Goal: Information Seeking & Learning: Learn about a topic

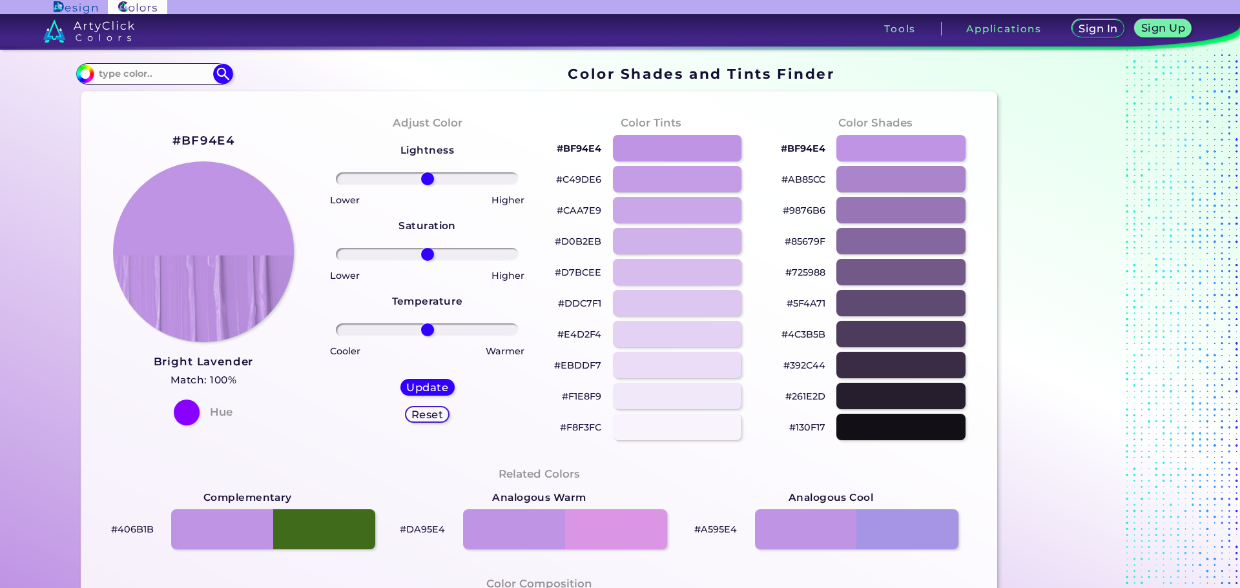
drag, startPoint x: 156, startPoint y: 63, endPoint x: 158, endPoint y: 55, distance: 8.6
click at [153, 67] on div "#bf94e4 Acadia ◉ Acid Green ◉ Aero Blue ◉ Alabaster ◉ Albescent White ◉ Algae ◉…" at bounding box center [154, 73] width 156 height 21
click at [164, 78] on input at bounding box center [154, 73] width 120 height 17
paste input "cloud turquoise"
type input "cloud turquoise"
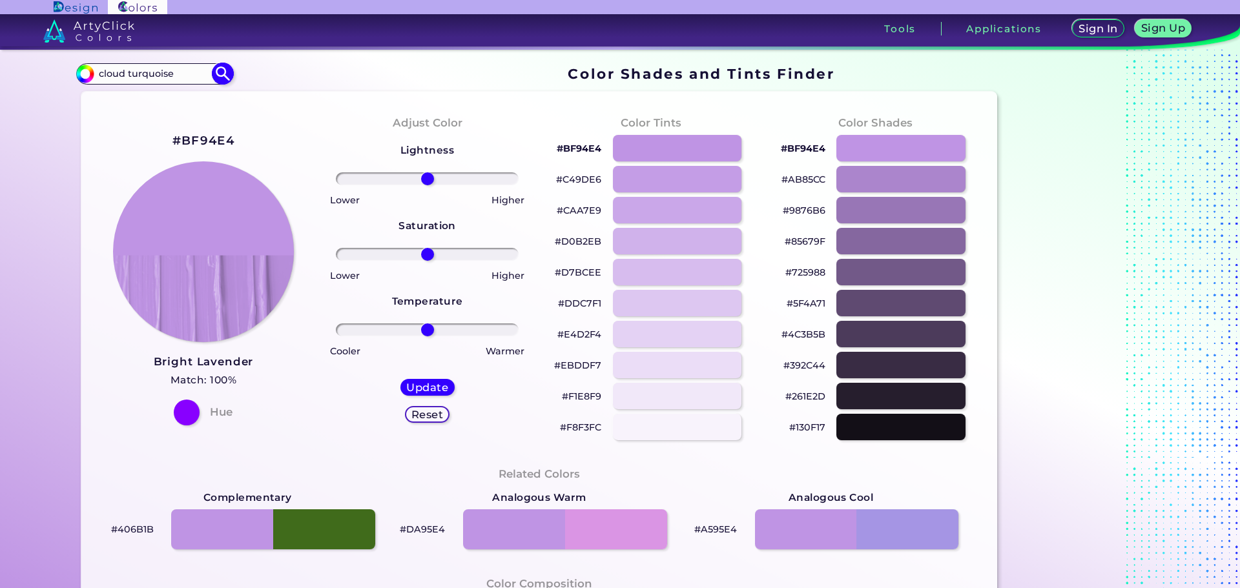
click at [223, 72] on img at bounding box center [223, 74] width 23 height 23
type input "#000000"
click at [166, 68] on input "cloud turquoise" at bounding box center [154, 73] width 120 height 17
click at [181, 74] on input "cloud turquoise" at bounding box center [154, 73] width 120 height 17
drag, startPoint x: 179, startPoint y: 77, endPoint x: 0, endPoint y: 77, distance: 178.9
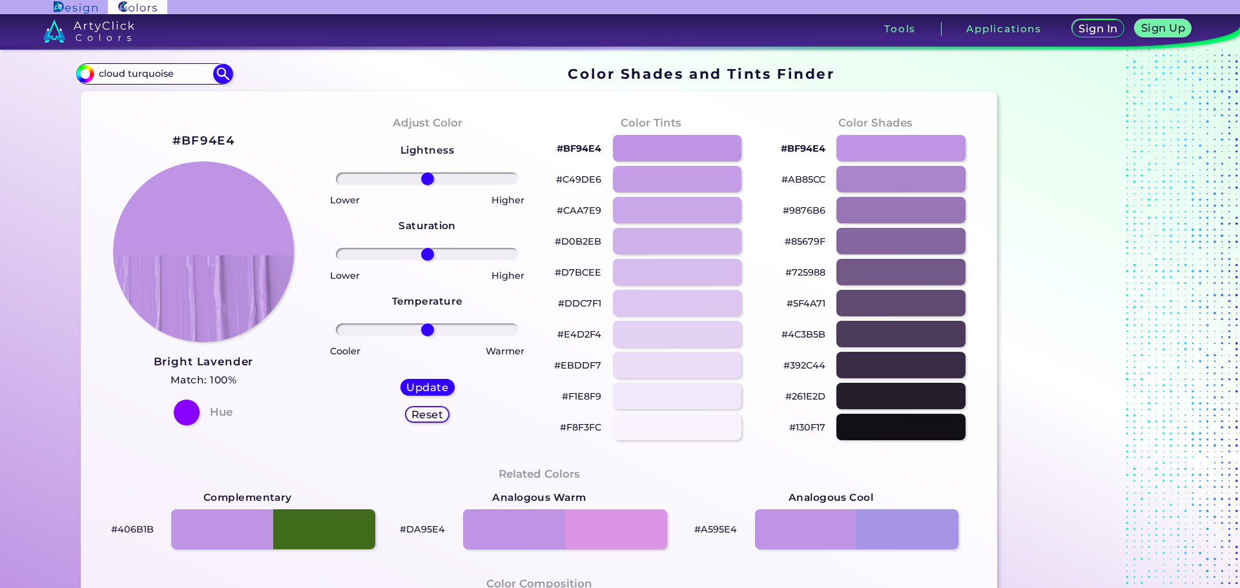
click at [0, 80] on section "Color Shades Finder #000000 cloud turquoise Acadia ◉ Acid Green ◉ Aero Blue ◉ A…" at bounding box center [620, 319] width 1240 height 539
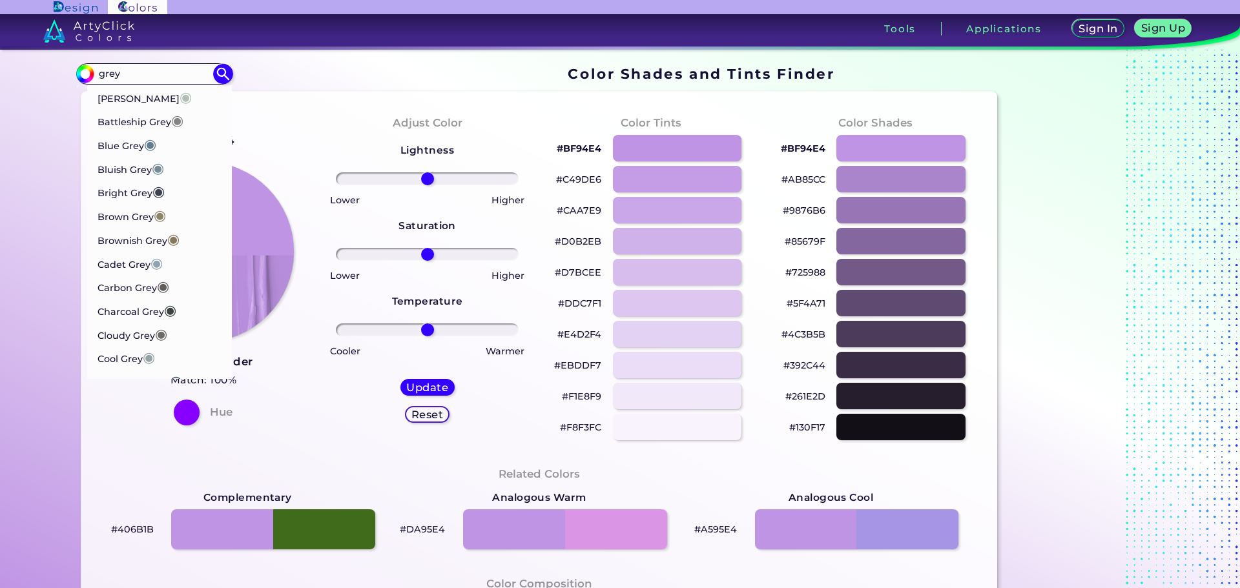
type input "grey"
click at [135, 94] on p "[PERSON_NAME] ◉" at bounding box center [144, 91] width 95 height 24
type input "#b2beb5"
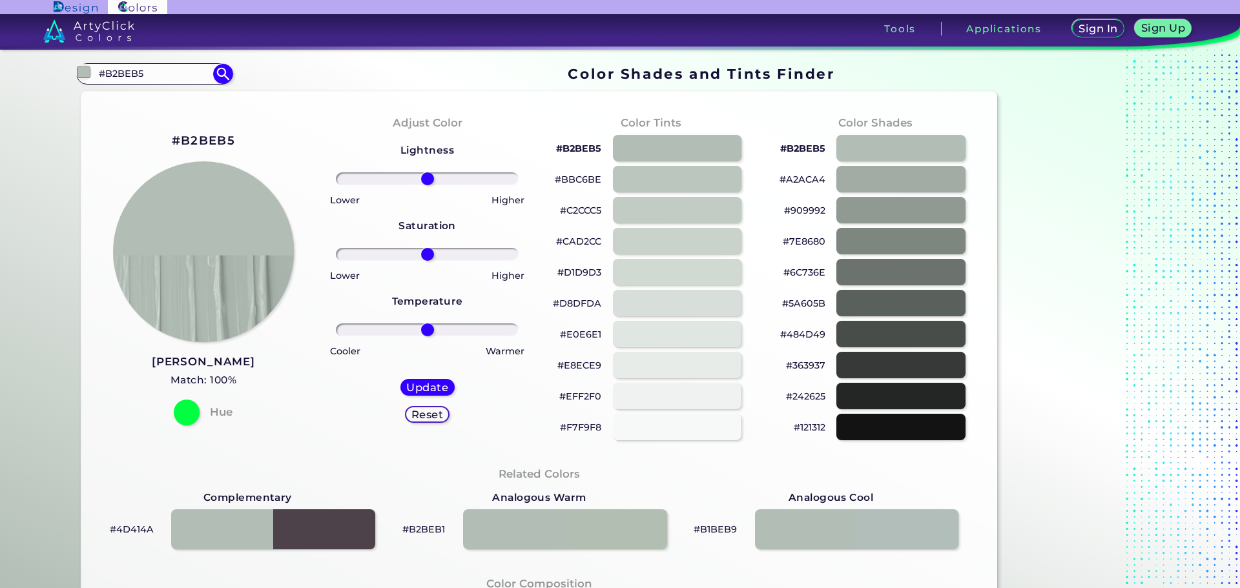
click at [158, 88] on section "#B2BEB5 Ash Grey Match: 100% Hue Adjust Color Lightness Saturation Temperature …" at bounding box center [539, 539] width 927 height 904
click at [165, 75] on input "#B2BEB5" at bounding box center [154, 73] width 120 height 17
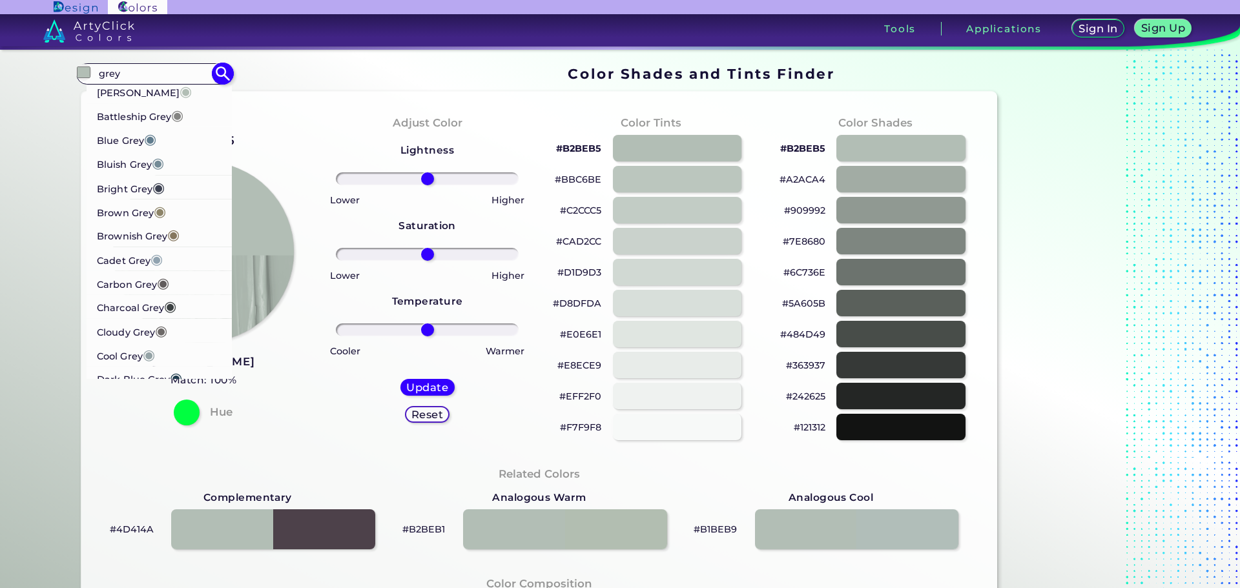
type input "grey"
click at [143, 356] on span "◉" at bounding box center [148, 353] width 12 height 17
type input "#95a3a6"
type input "#95A3A6"
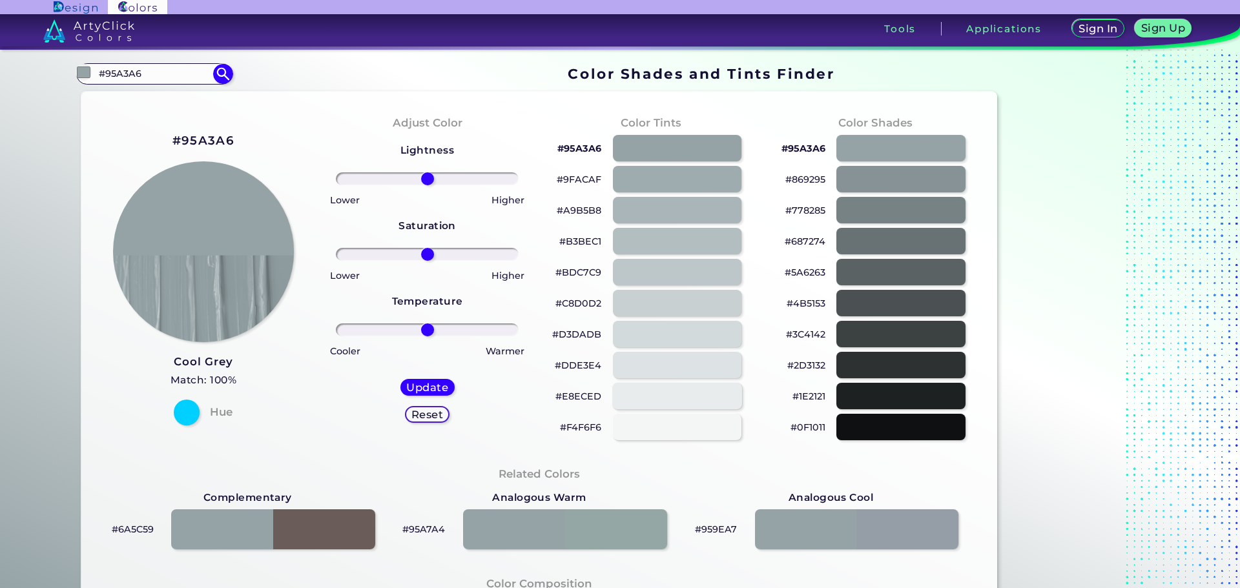
click at [650, 402] on div at bounding box center [677, 396] width 130 height 26
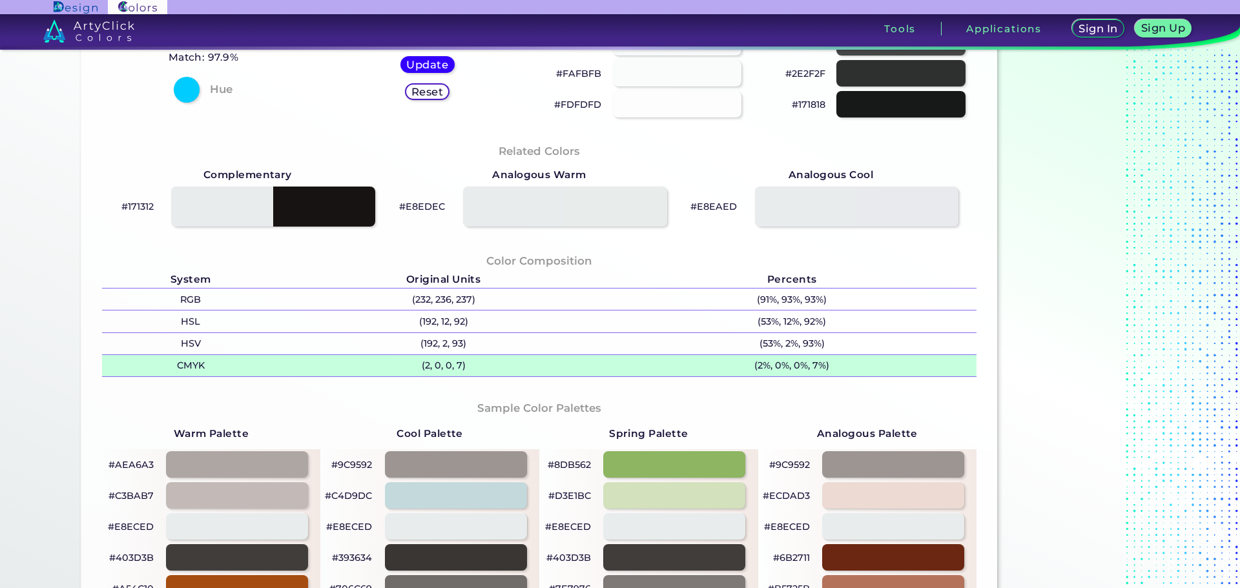
scroll to position [65, 0]
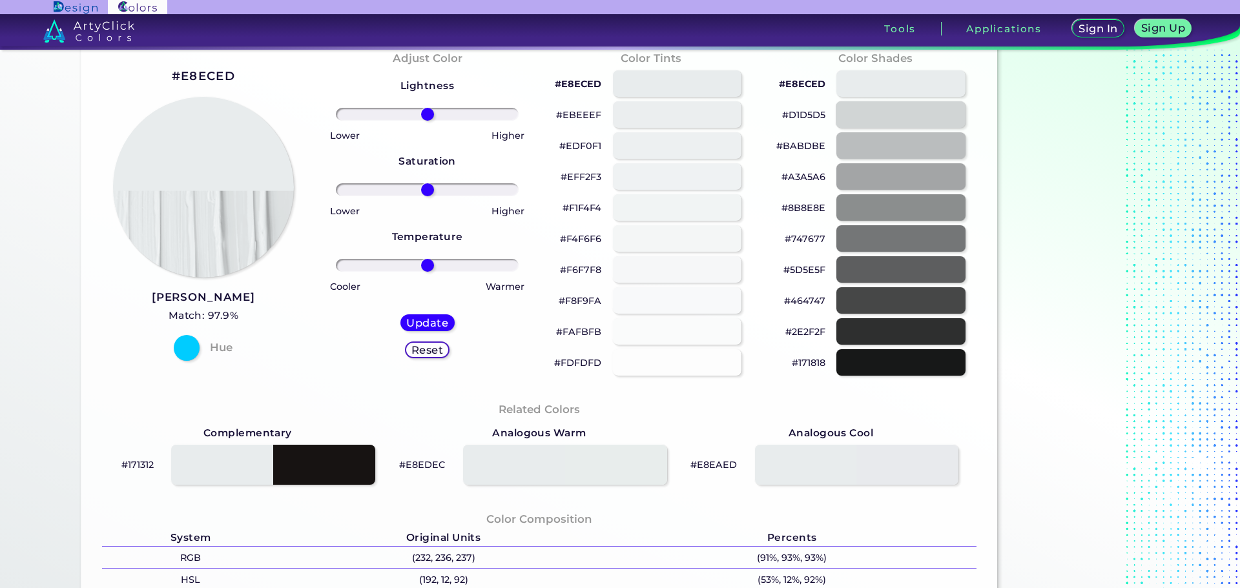
click at [882, 112] on div at bounding box center [901, 114] width 130 height 26
type input "#d1d5d5"
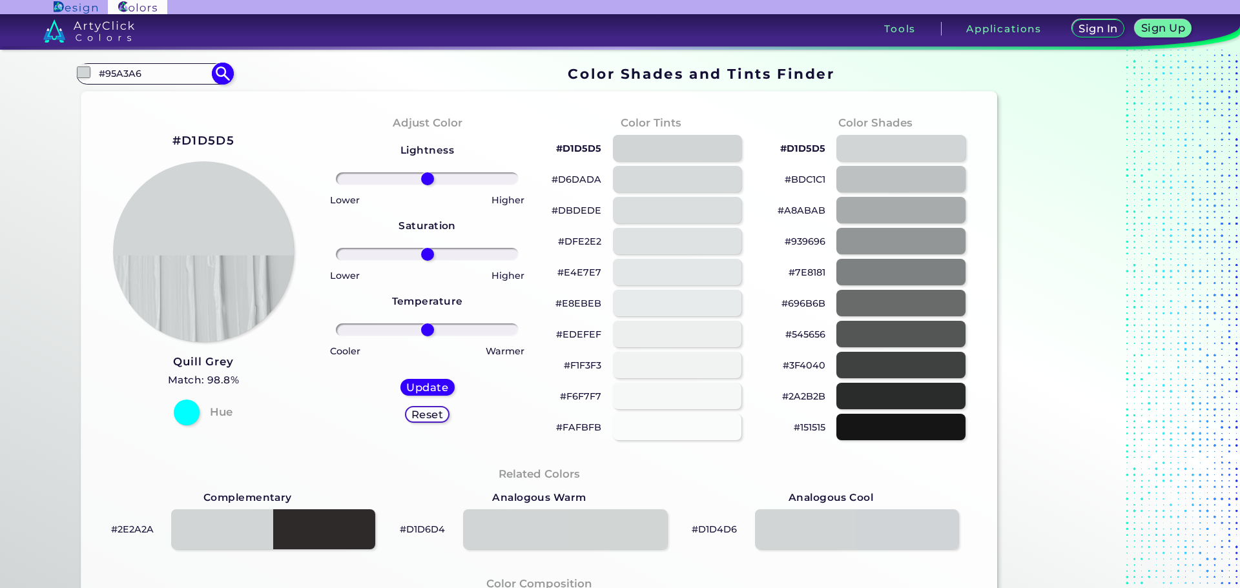
click at [141, 71] on input "#95A3A6" at bounding box center [154, 73] width 120 height 17
paste input "acaia green"
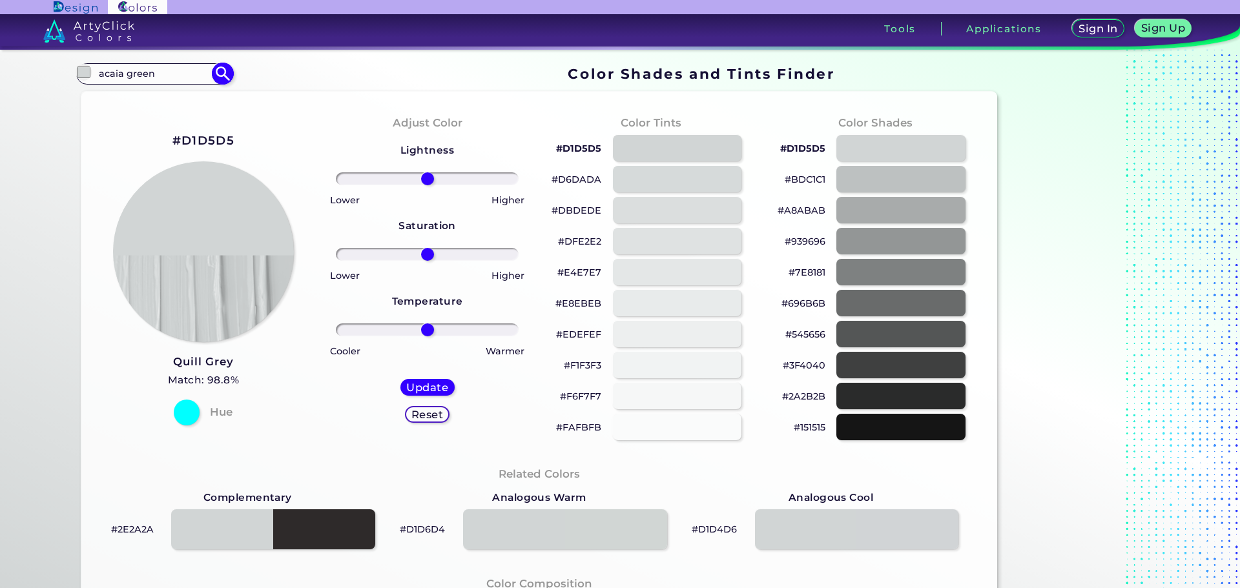
type input "acaia green"
click at [221, 76] on img at bounding box center [223, 74] width 23 height 23
type input "#000000"
click at [122, 76] on input "acaia green" at bounding box center [154, 73] width 120 height 17
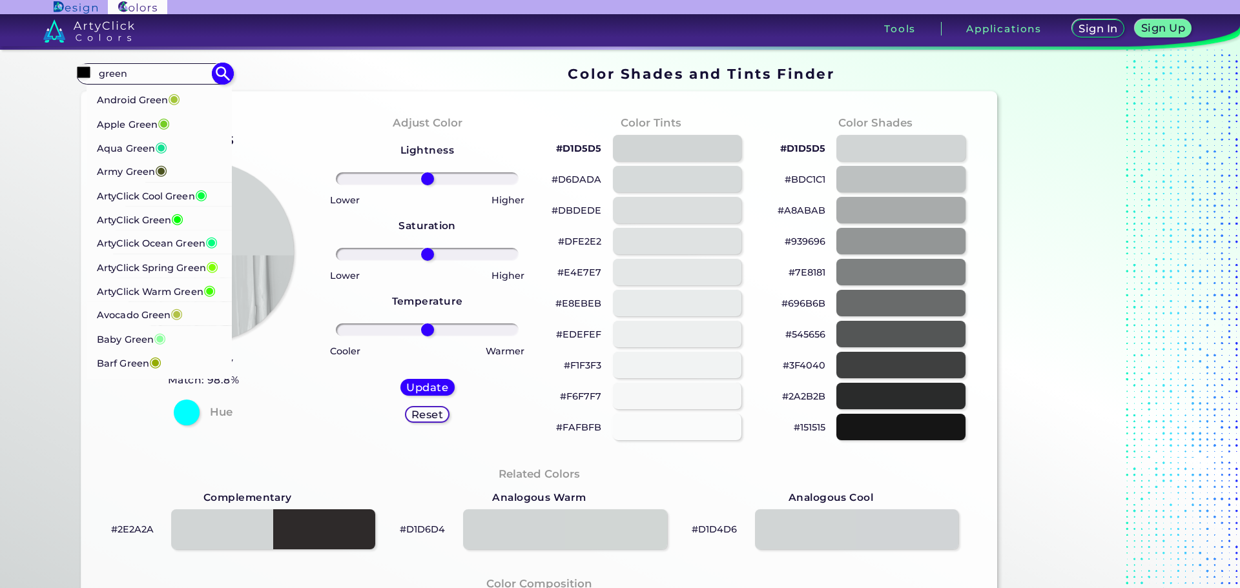
scroll to position [258, 0]
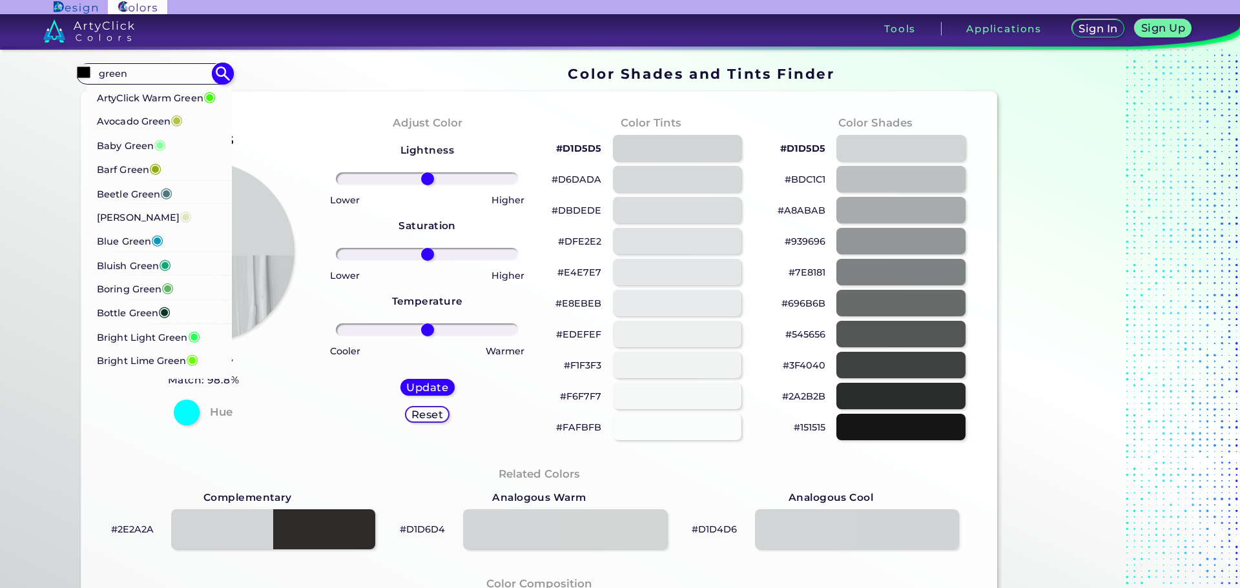
type input "green"
click at [207, 228] on li "[PERSON_NAME] ◉" at bounding box center [160, 216] width 146 height 24
type input "#dee5c0"
type input "#DEE5C0"
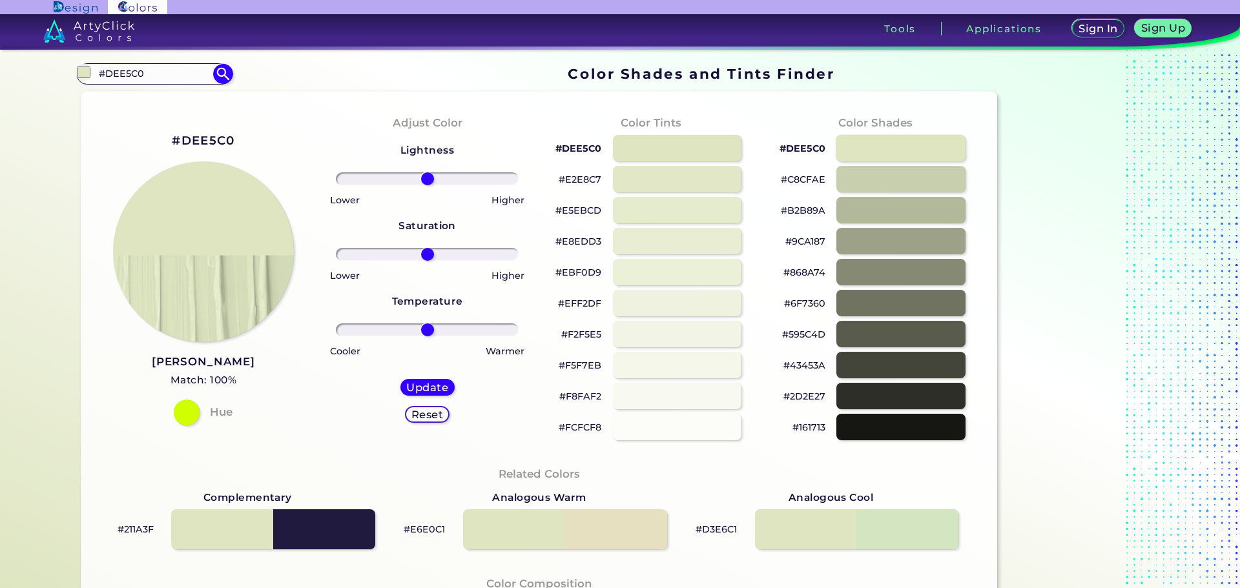
click at [903, 145] on div at bounding box center [901, 148] width 130 height 26
click at [896, 156] on div at bounding box center [901, 148] width 130 height 26
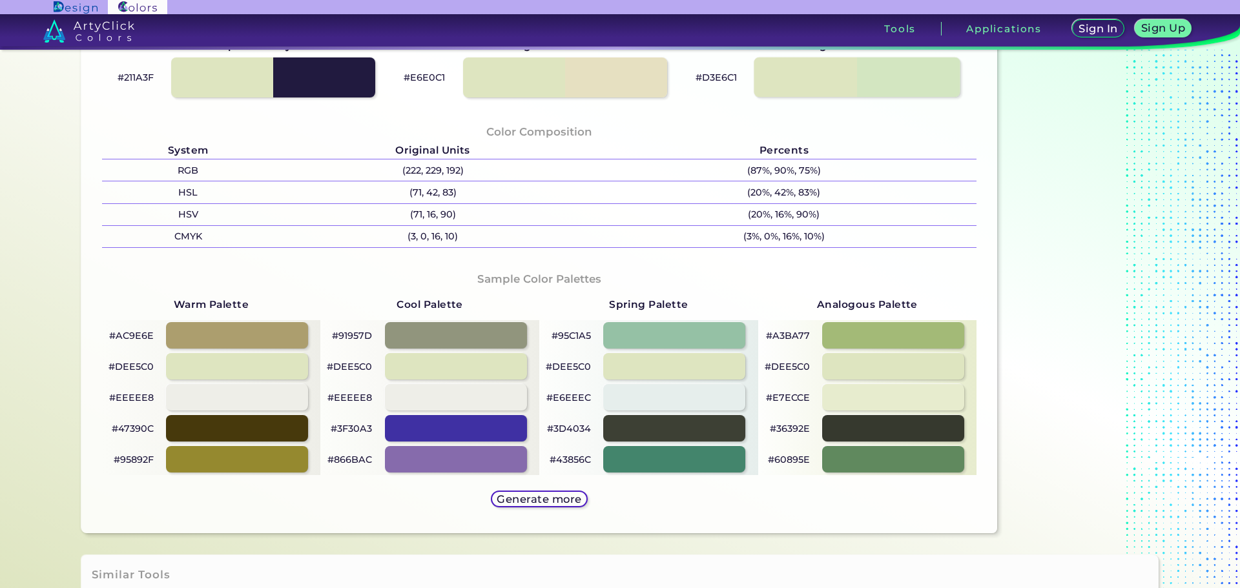
scroll to position [258, 0]
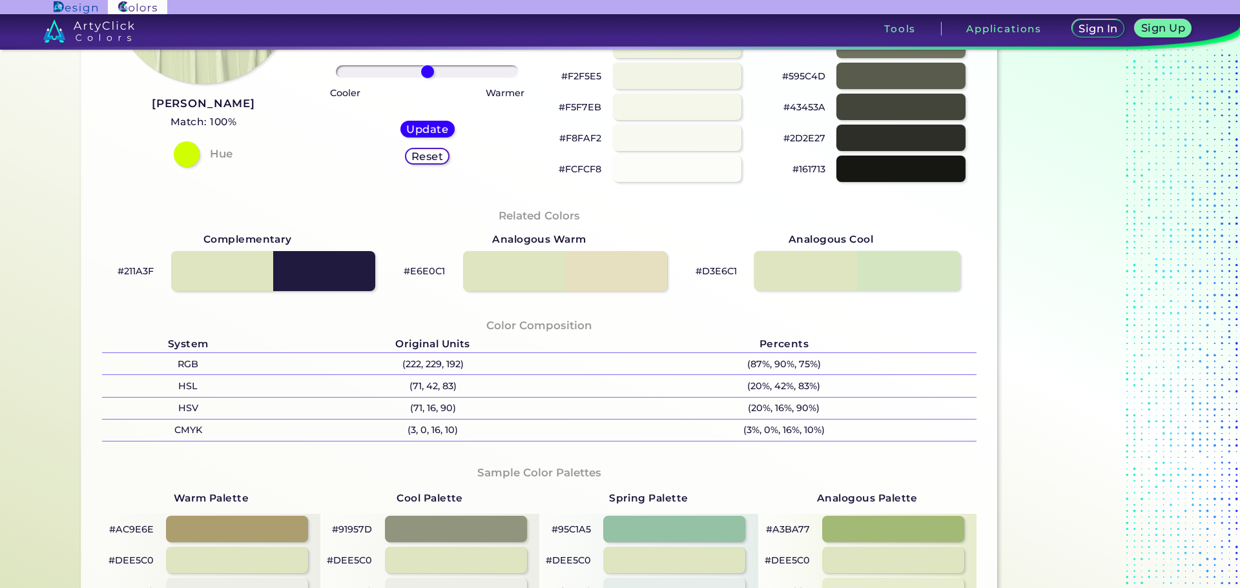
click at [901, 273] on div at bounding box center [857, 271] width 206 height 40
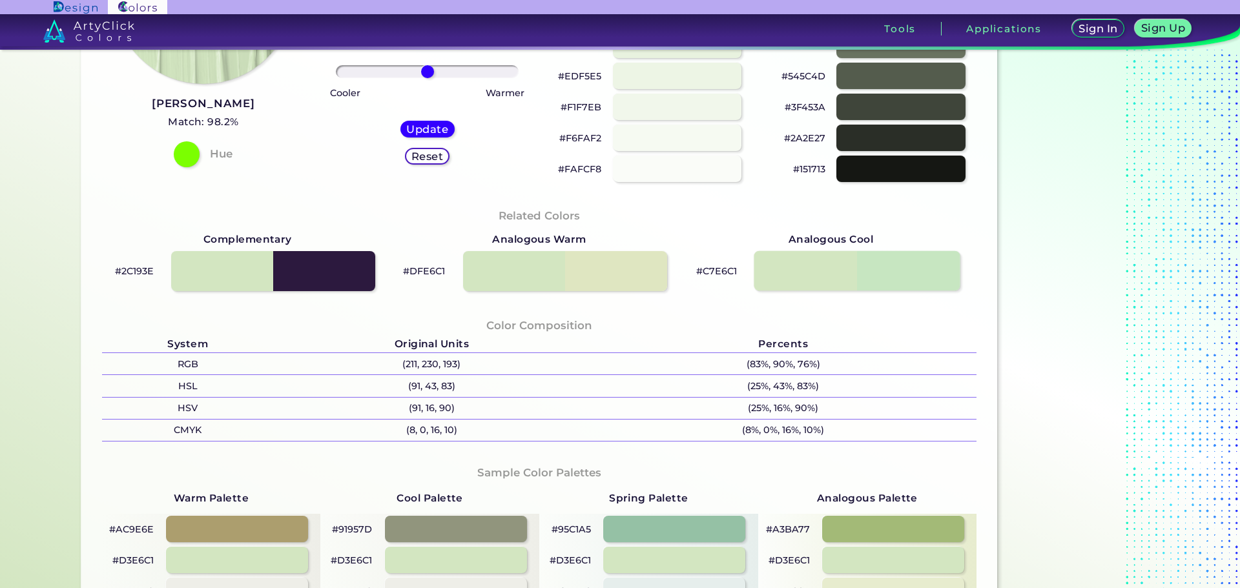
scroll to position [65, 0]
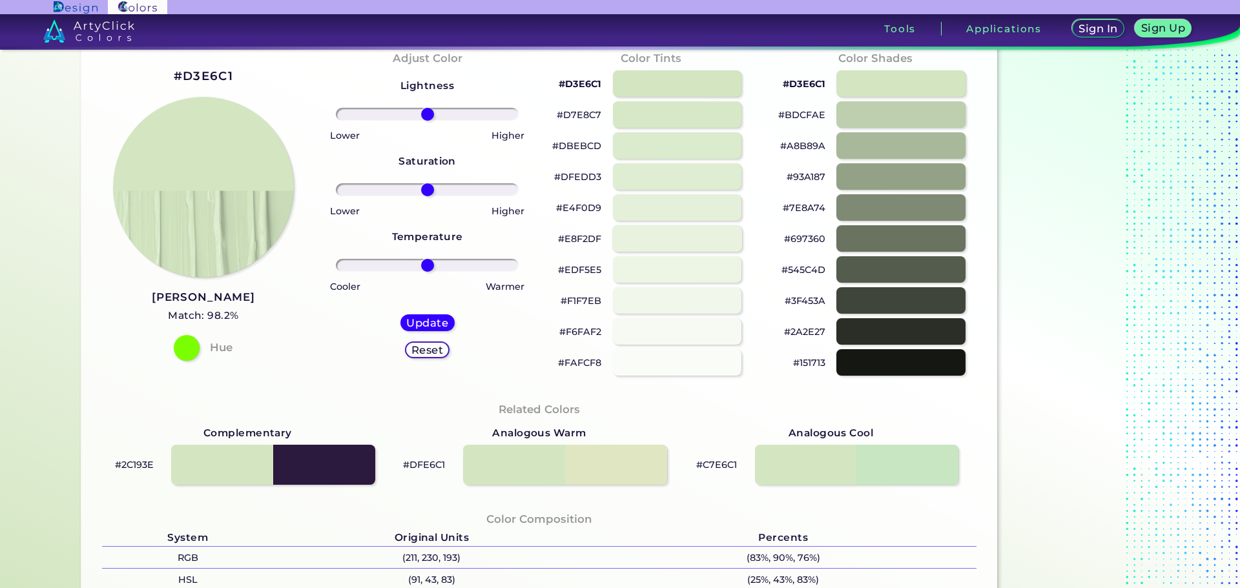
click at [709, 244] on div at bounding box center [677, 238] width 130 height 26
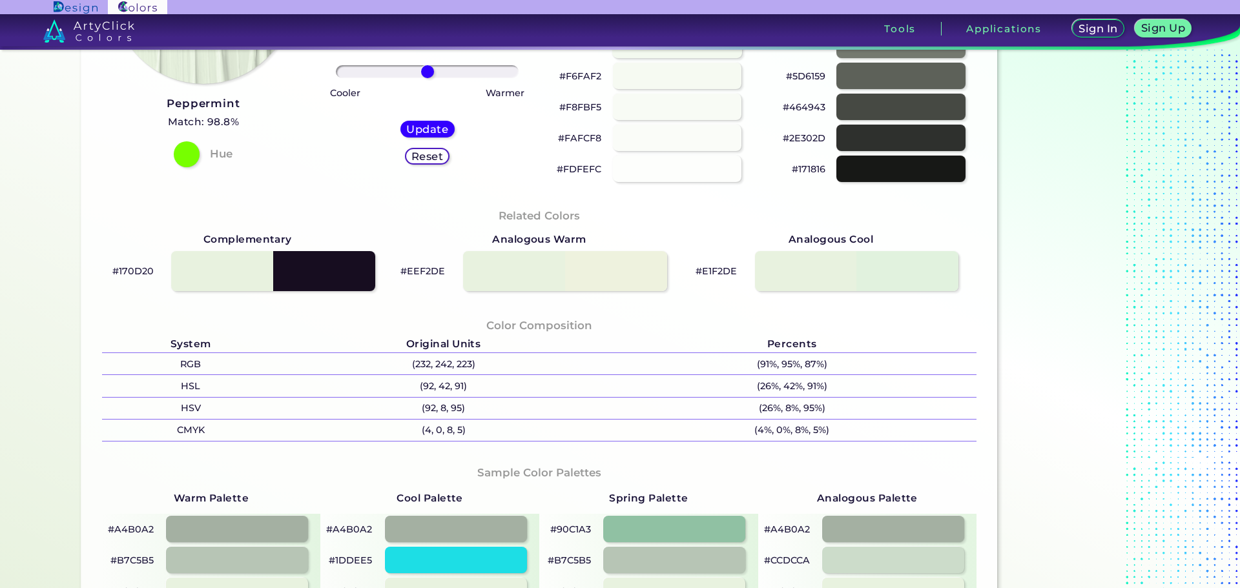
scroll to position [323, 0]
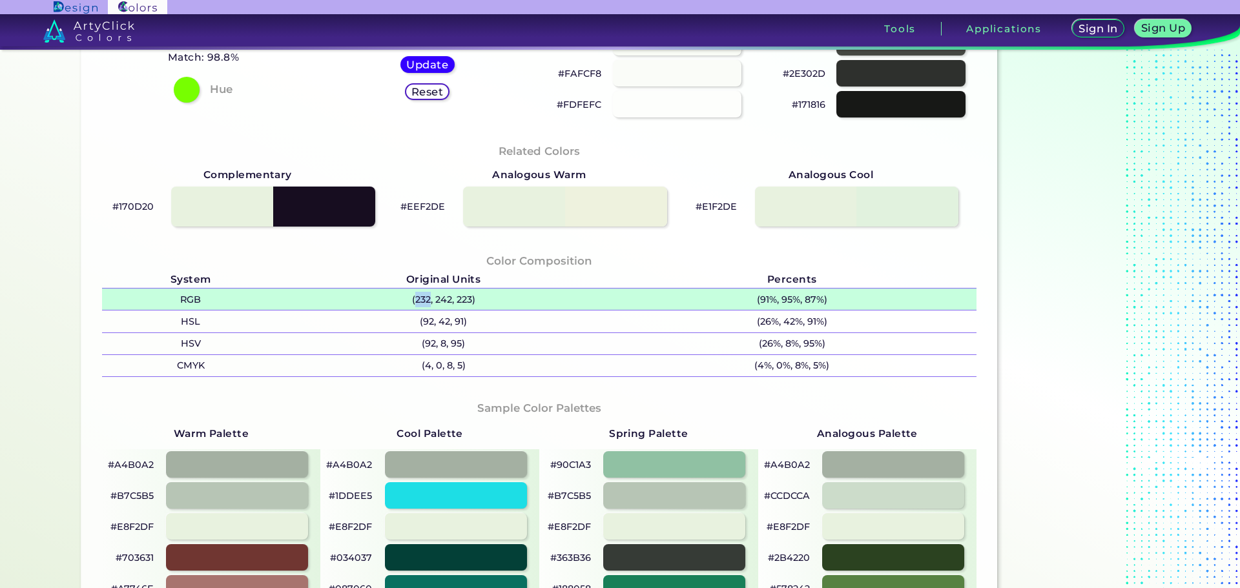
drag, startPoint x: 409, startPoint y: 300, endPoint x: 423, endPoint y: 302, distance: 14.4
click at [423, 302] on p "(232, 242, 223)" at bounding box center [443, 299] width 327 height 21
copy p "232"
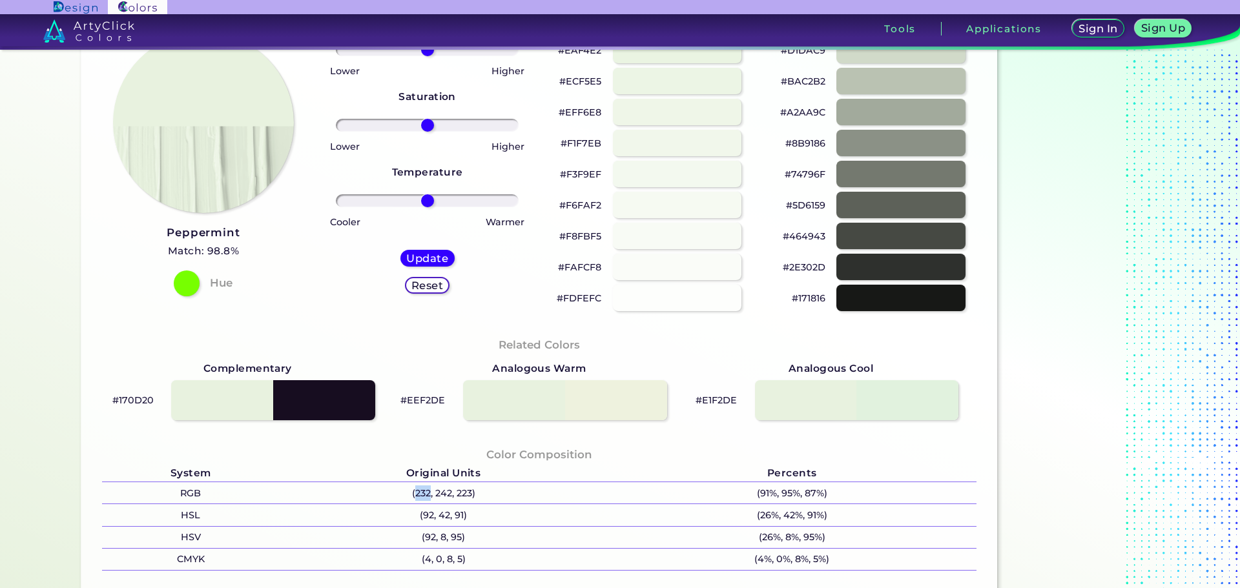
scroll to position [0, 0]
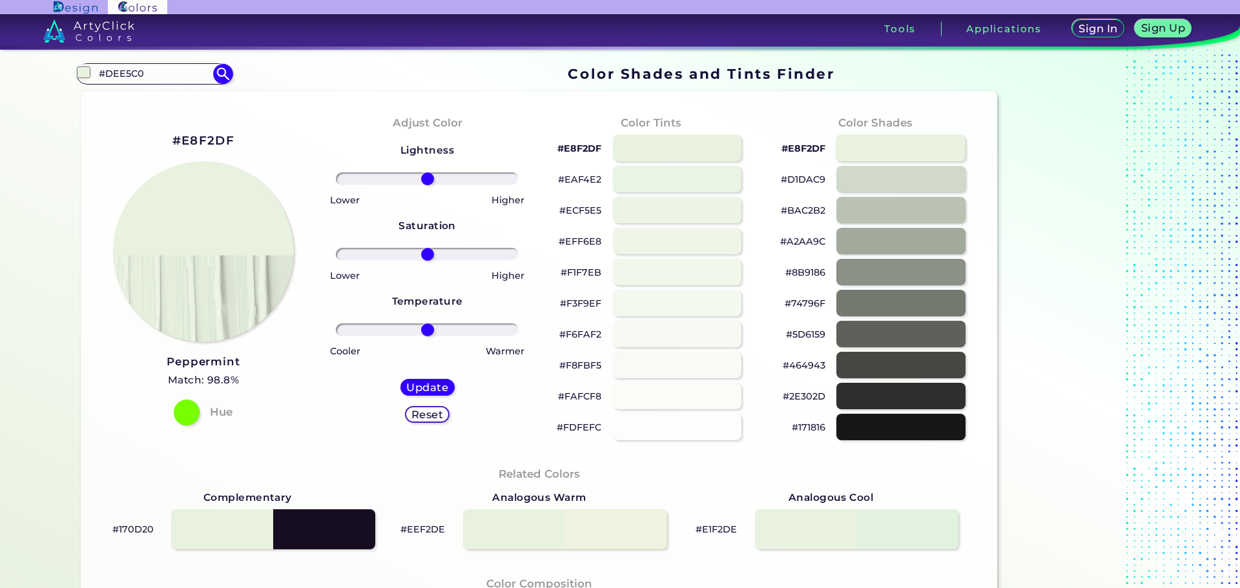
click at [911, 148] on div at bounding box center [901, 148] width 130 height 26
click at [911, 177] on div at bounding box center [901, 179] width 130 height 26
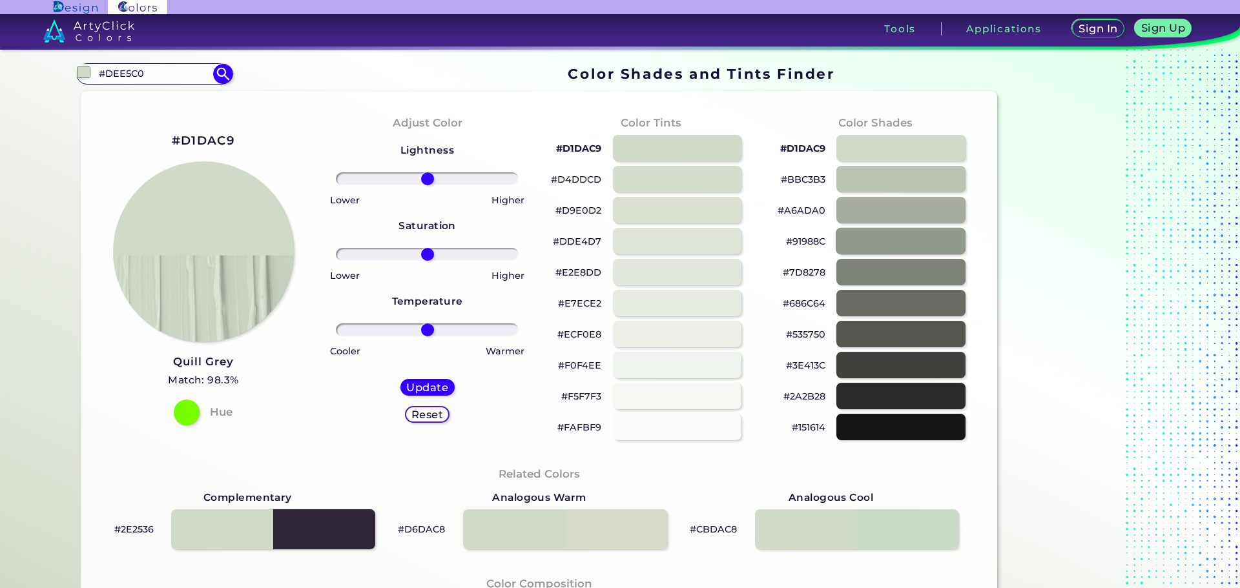
click at [874, 248] on div at bounding box center [901, 241] width 130 height 26
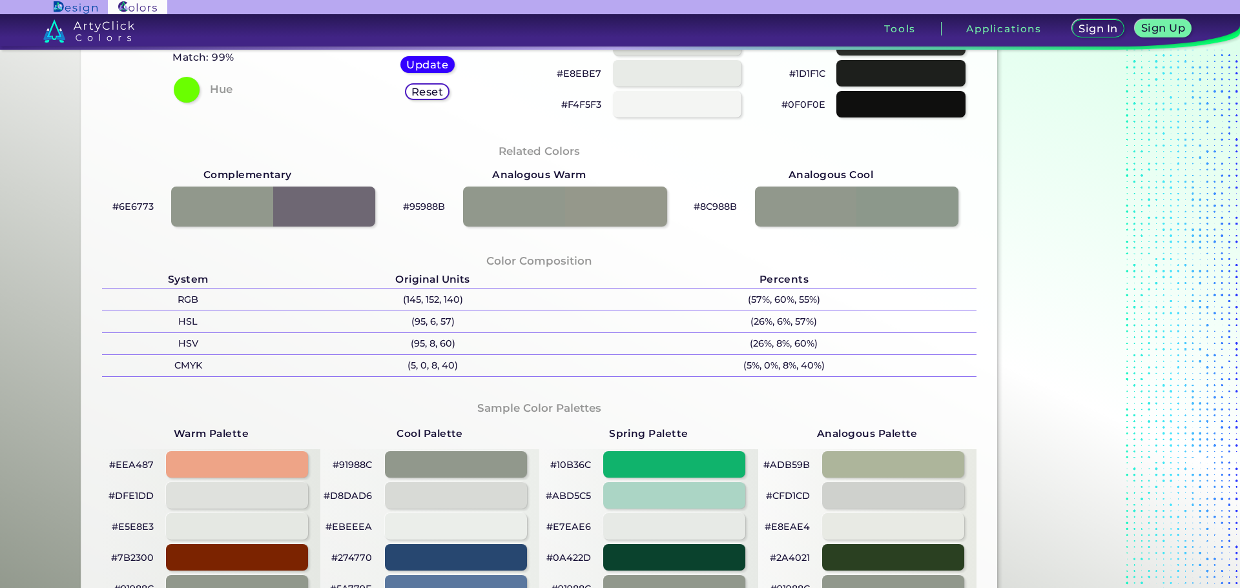
scroll to position [517, 0]
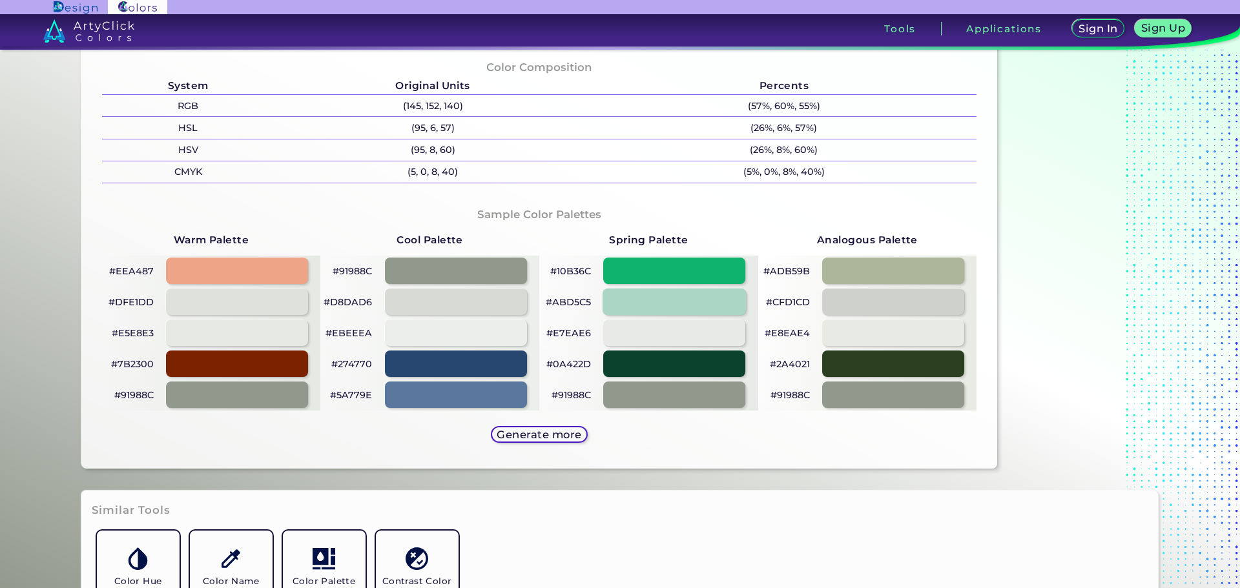
click at [683, 303] on div at bounding box center [673, 302] width 143 height 26
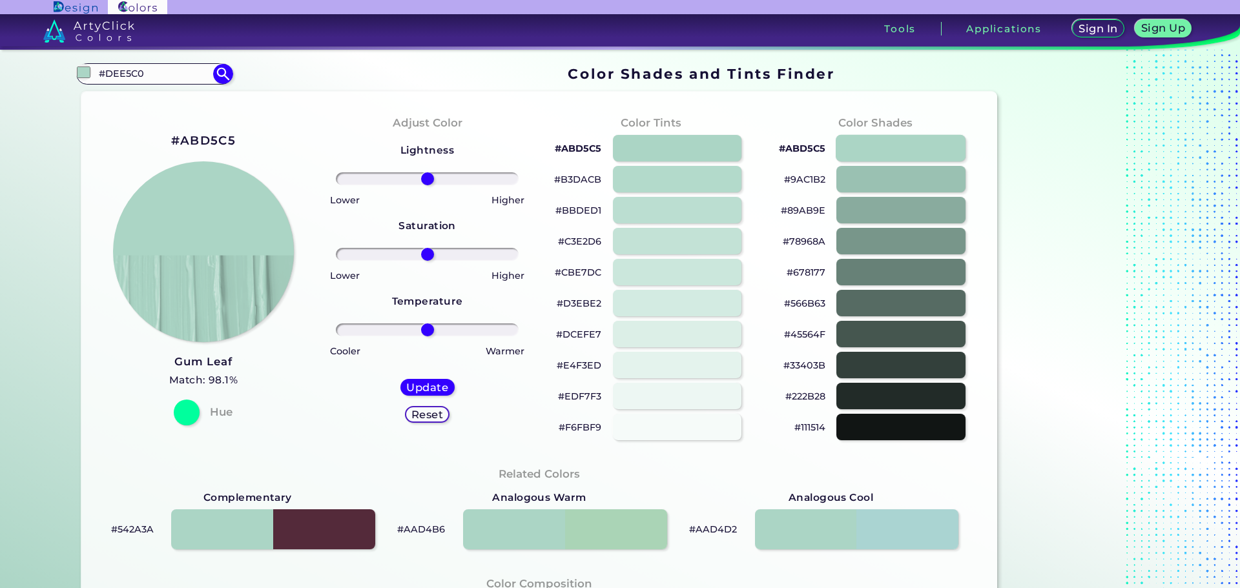
click at [892, 148] on div at bounding box center [901, 148] width 130 height 26
click at [889, 173] on div at bounding box center [901, 179] width 130 height 26
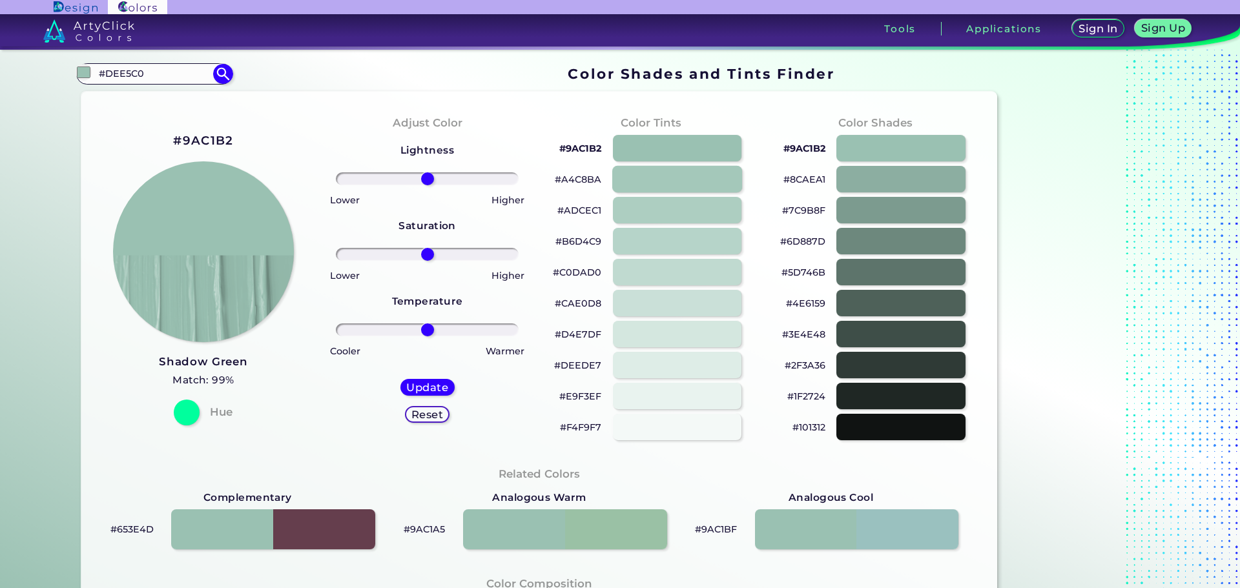
click at [714, 168] on div at bounding box center [677, 179] width 130 height 26
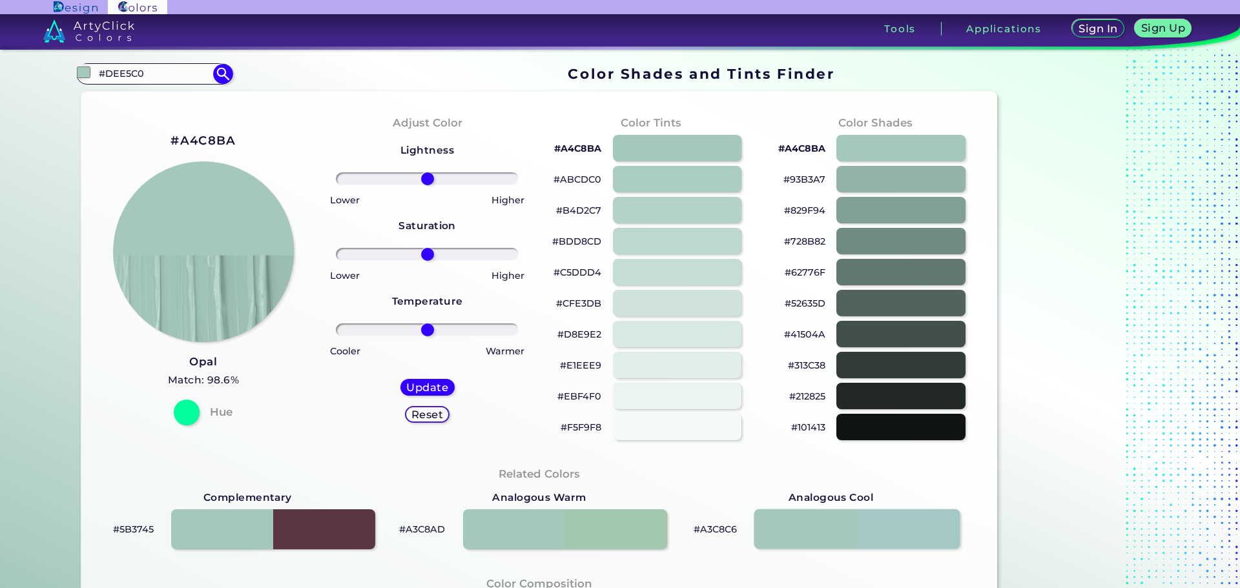
click at [885, 530] on div at bounding box center [857, 529] width 206 height 40
type input "#a3c8c6"
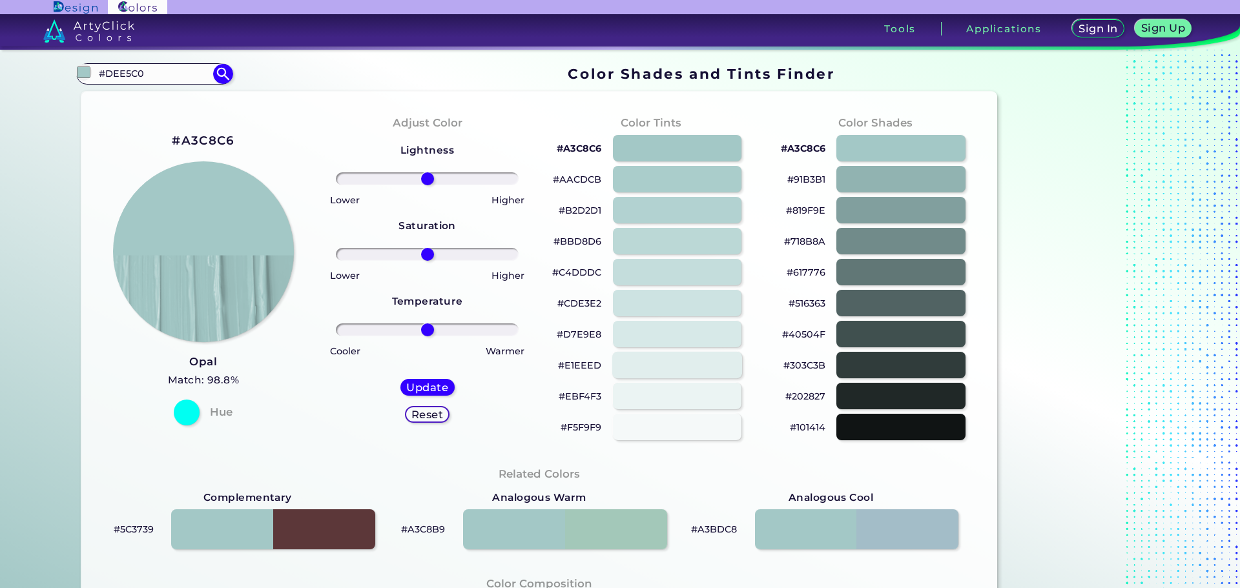
scroll to position [258, 0]
